Goal: Browse casually: Explore the website without a specific task or goal

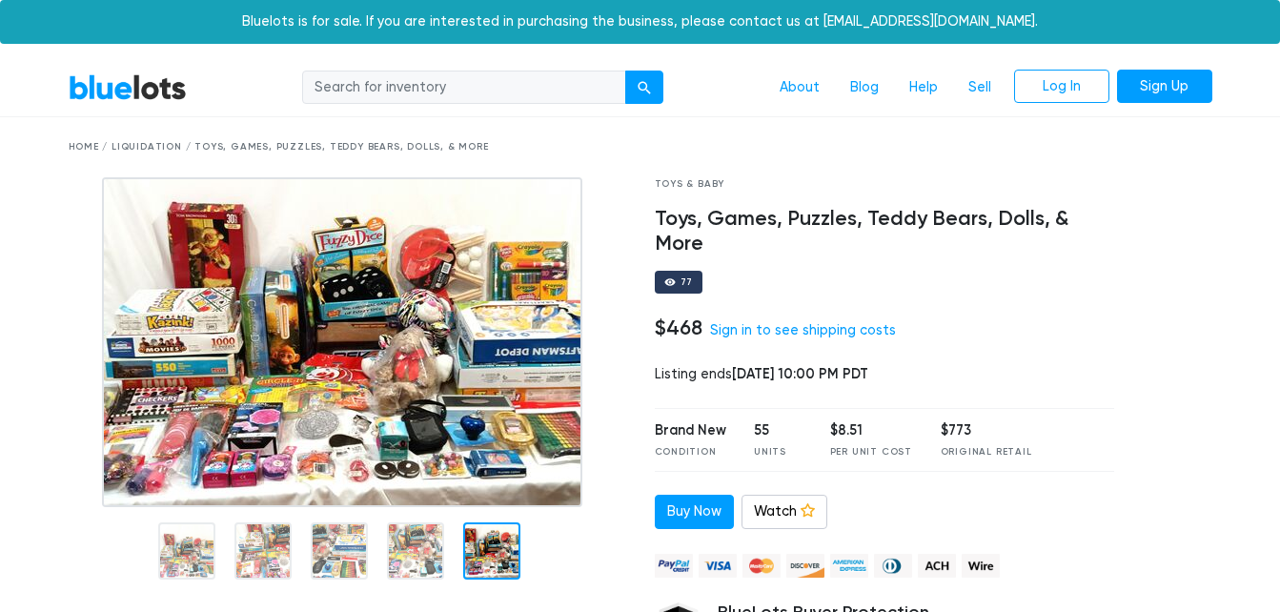
click at [111, 91] on link "BlueLots" at bounding box center [128, 87] width 118 height 28
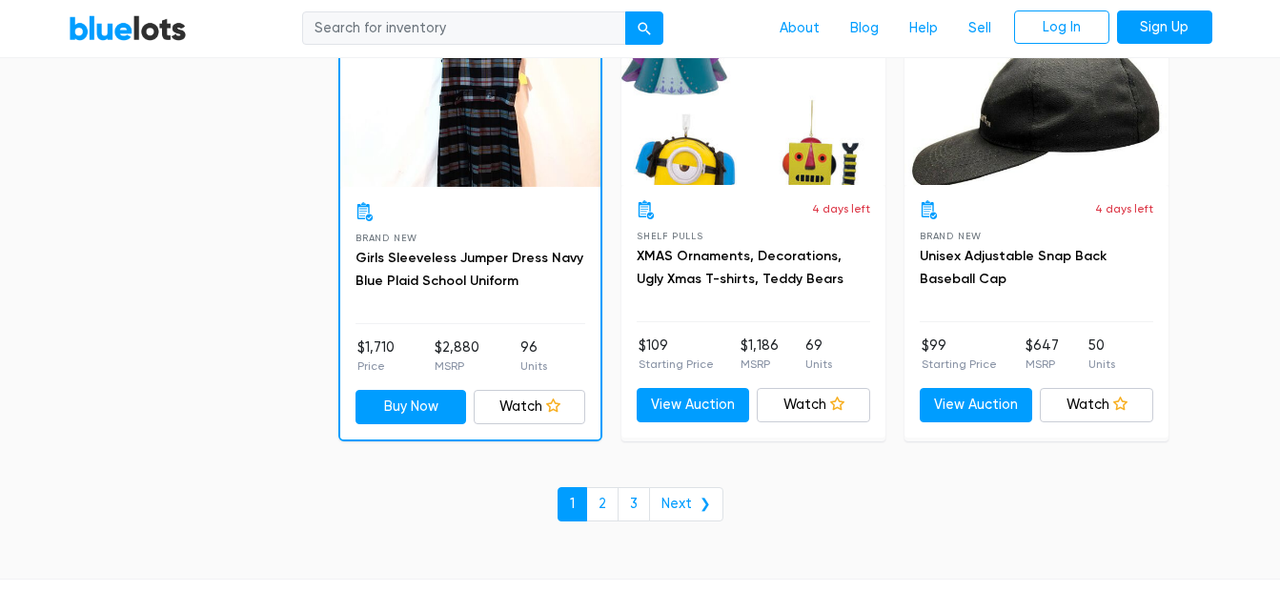
scroll to position [8178, 0]
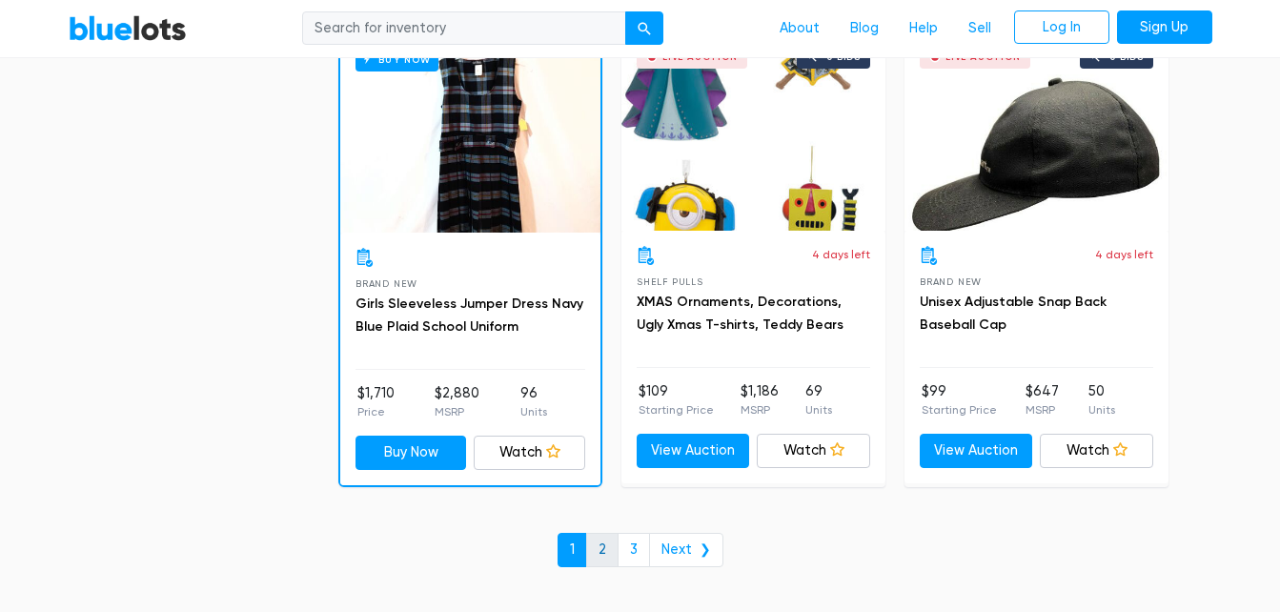
click at [599, 558] on link "2" at bounding box center [602, 550] width 32 height 34
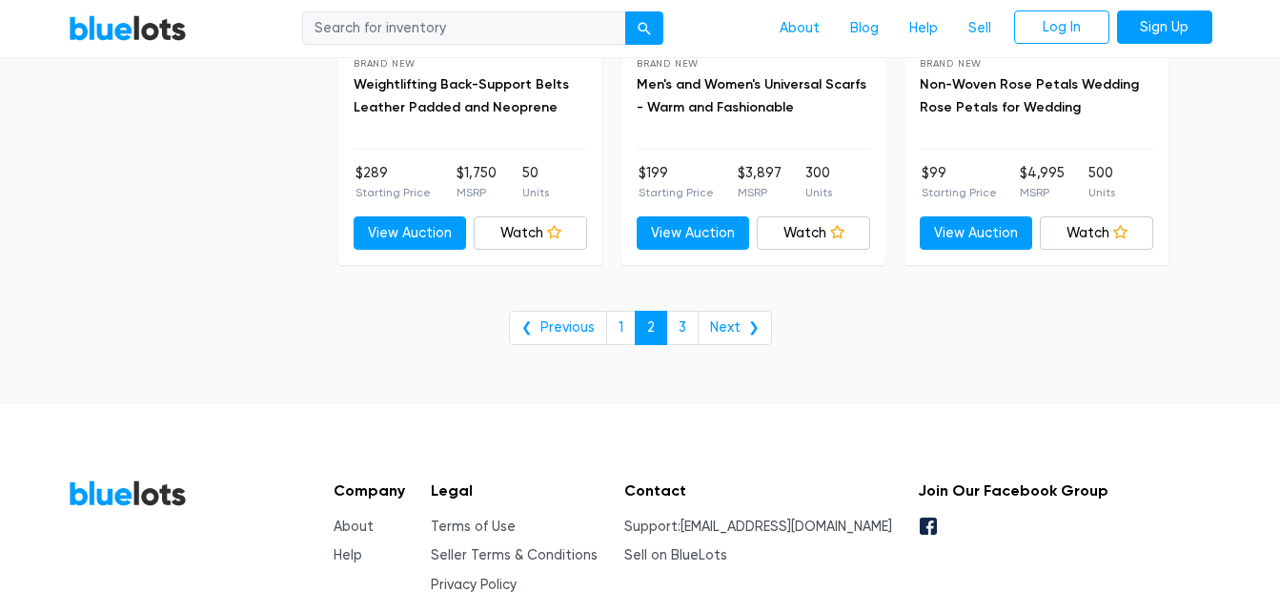
scroll to position [7980, 0]
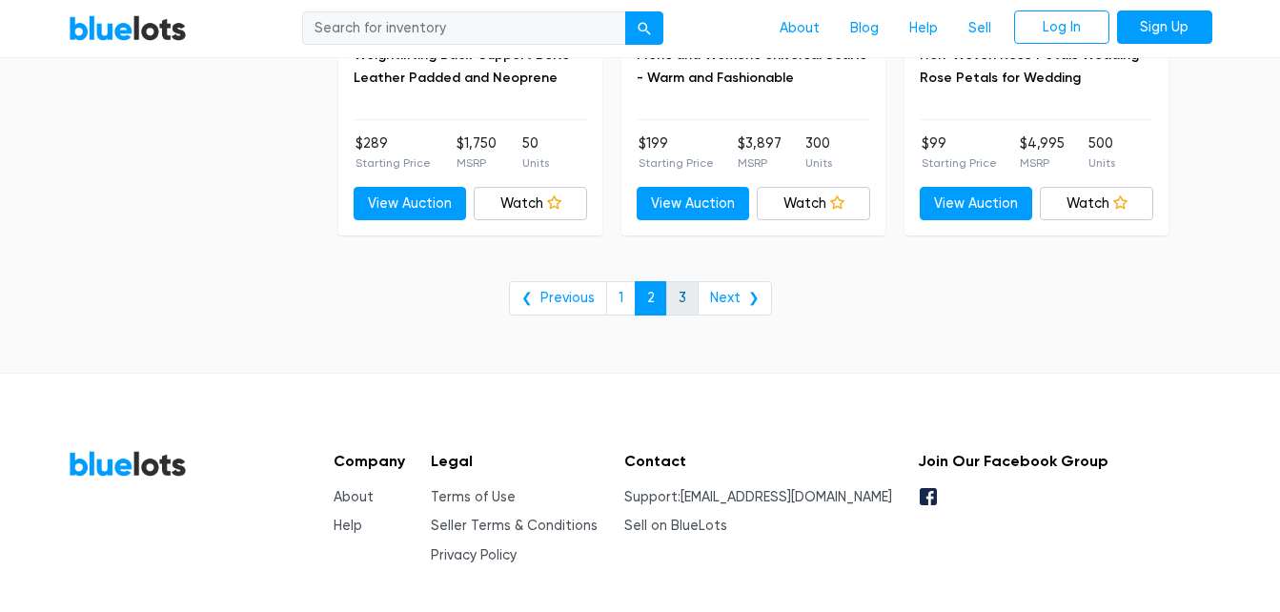
click at [680, 297] on link "3" at bounding box center [682, 298] width 32 height 34
